Goal: Contribute content: Contribute content

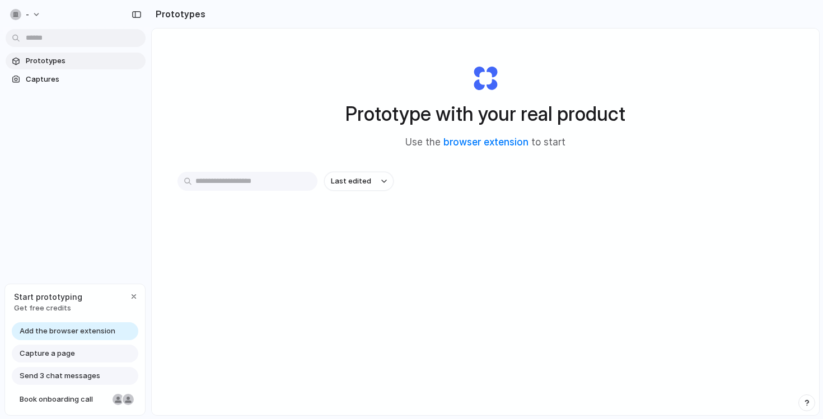
click at [495, 148] on link "browser extension" at bounding box center [485, 142] width 85 height 11
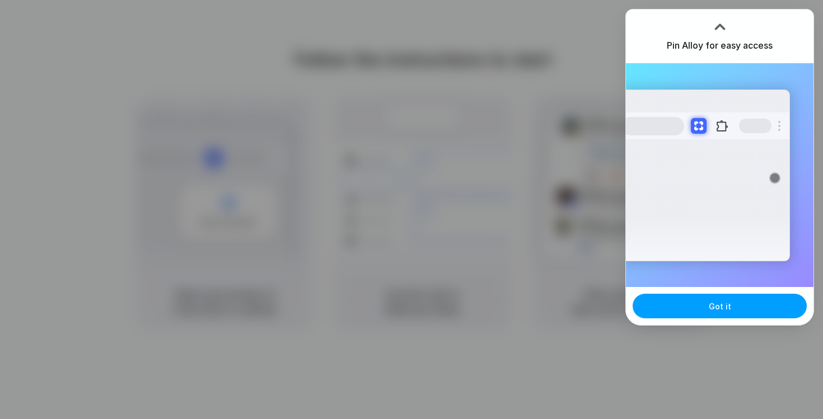
click at [727, 307] on span "Got it" at bounding box center [720, 307] width 22 height 12
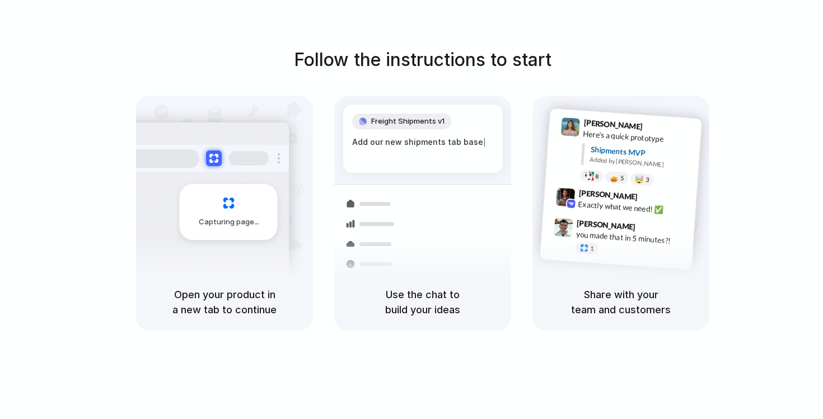
click at [742, 41] on div "Follow the instructions to start Capturing page Open your product in a new tab …" at bounding box center [422, 221] width 845 height 442
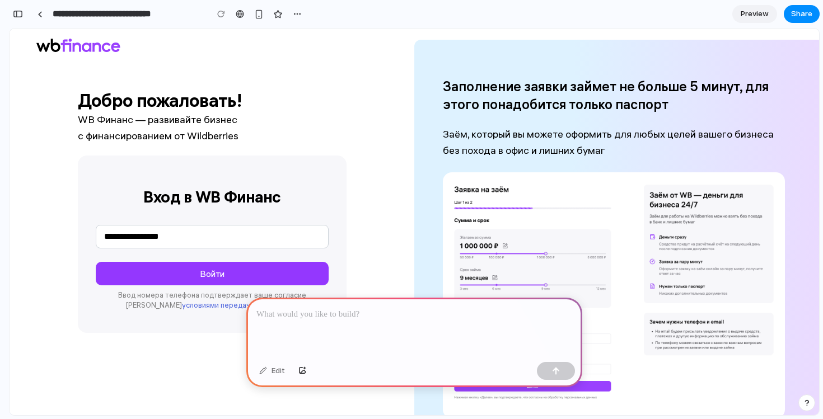
click at [366, 322] on div at bounding box center [414, 328] width 336 height 60
click at [366, 315] on p at bounding box center [414, 314] width 316 height 13
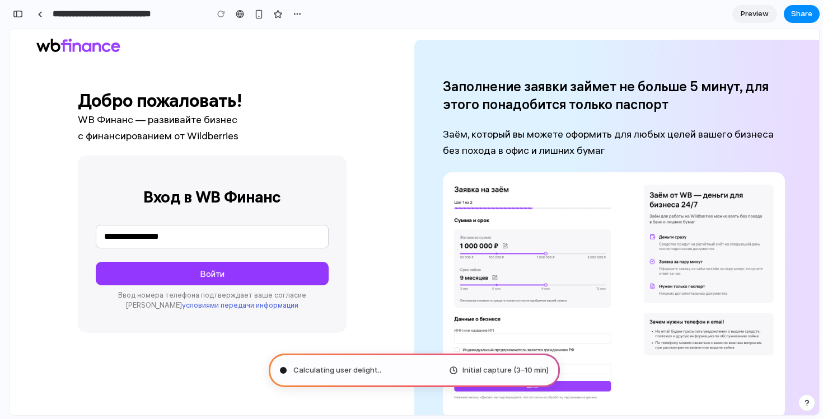
type input "**********"
click at [751, 17] on span "Preview" at bounding box center [755, 13] width 28 height 11
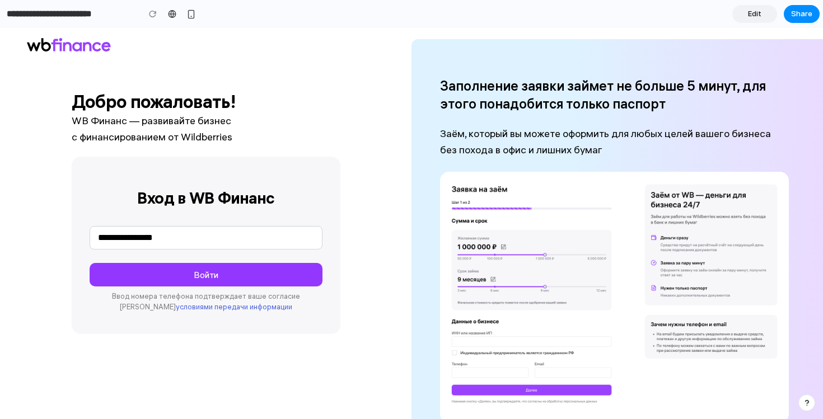
click at [751, 17] on span "Edit" at bounding box center [754, 13] width 13 height 11
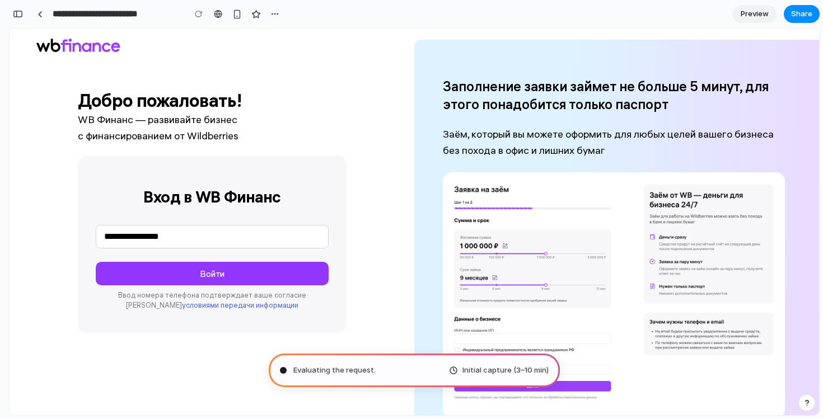
scroll to position [68, 0]
